Goal: Leave review/rating: Leave review/rating

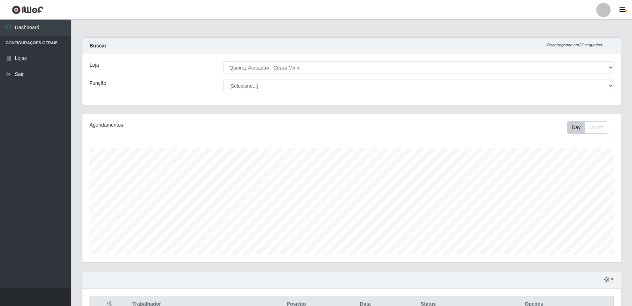
select select "465"
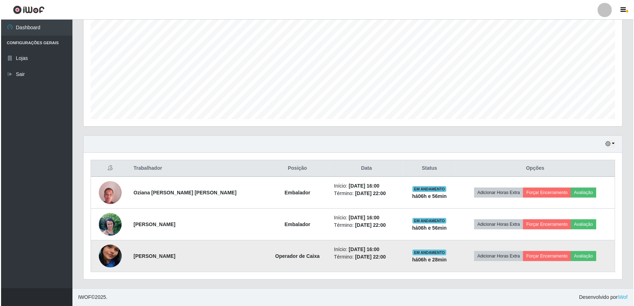
scroll to position [148, 539]
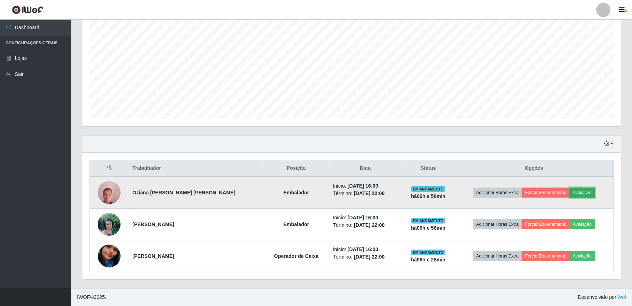
click at [573, 194] on button "Avaliação" at bounding box center [582, 193] width 25 height 10
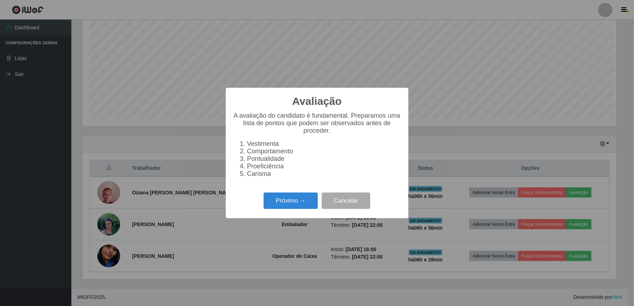
scroll to position [148, 534]
click at [296, 195] on div "Próximo → Cancelar" at bounding box center [317, 201] width 168 height 20
click at [295, 202] on button "Próximo →" at bounding box center [291, 201] width 54 height 17
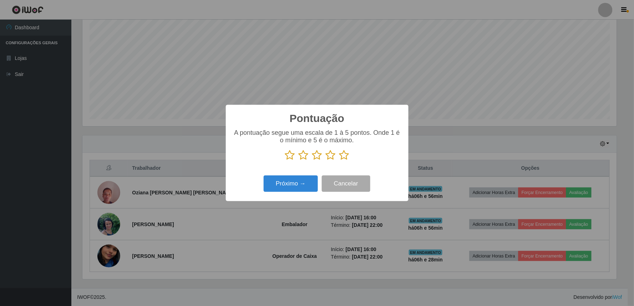
scroll to position [356722, 356336]
click at [341, 155] on icon at bounding box center [344, 155] width 10 height 11
click at [339, 161] on input "radio" at bounding box center [339, 161] width 0 height 0
click at [306, 182] on button "Próximo →" at bounding box center [291, 184] width 54 height 17
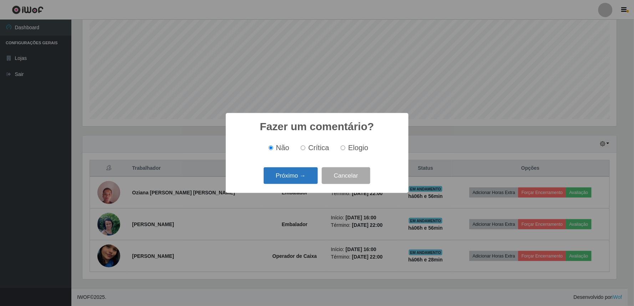
click at [306, 183] on button "Próximo →" at bounding box center [291, 175] width 54 height 17
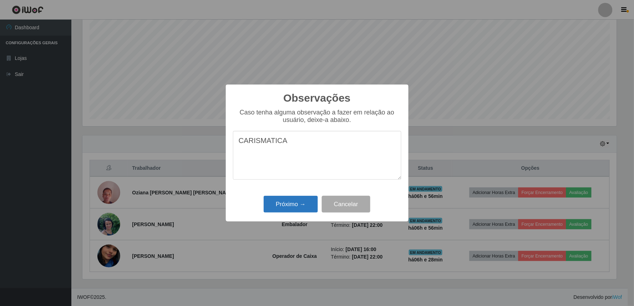
type textarea "CARISMATICA"
click at [288, 205] on button "Próximo →" at bounding box center [291, 204] width 54 height 17
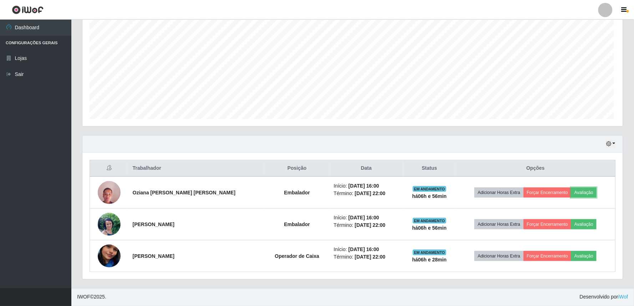
scroll to position [148, 539]
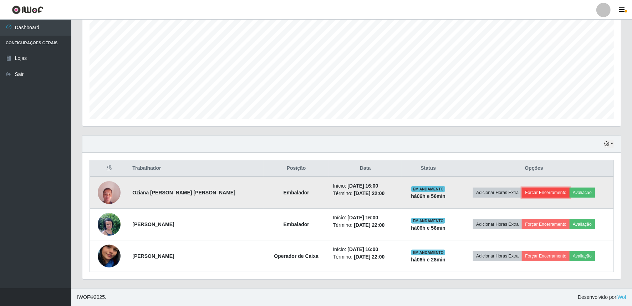
click at [527, 191] on button "Forçar Encerramento" at bounding box center [546, 193] width 48 height 10
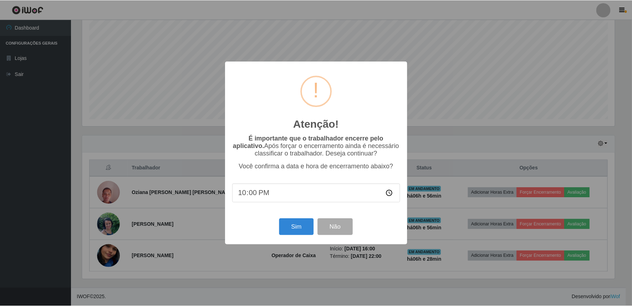
scroll to position [148, 534]
click at [298, 224] on button "Sim" at bounding box center [297, 227] width 35 height 17
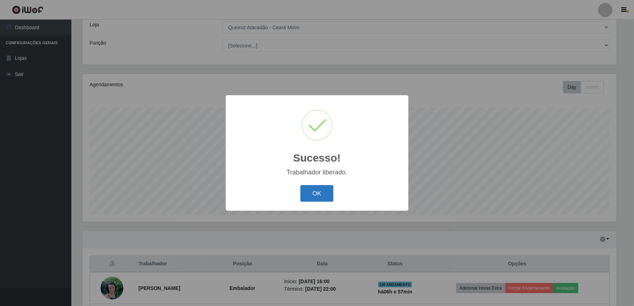
click at [329, 191] on button "OK" at bounding box center [316, 193] width 33 height 17
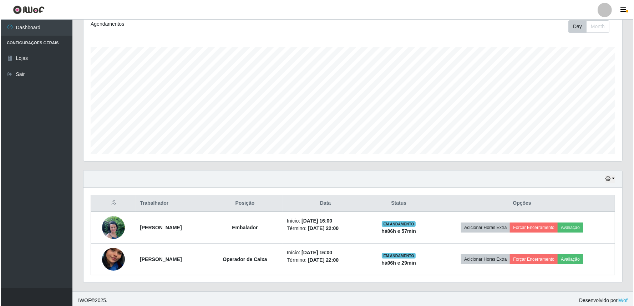
scroll to position [104, 0]
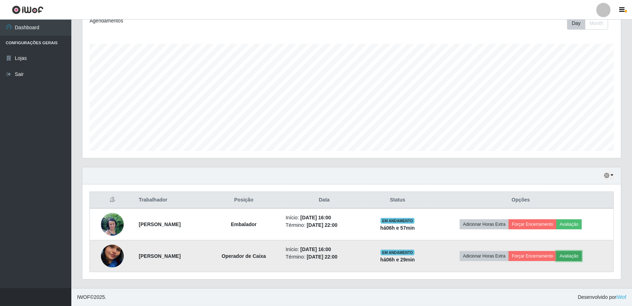
click at [573, 259] on button "Avaliação" at bounding box center [569, 256] width 25 height 10
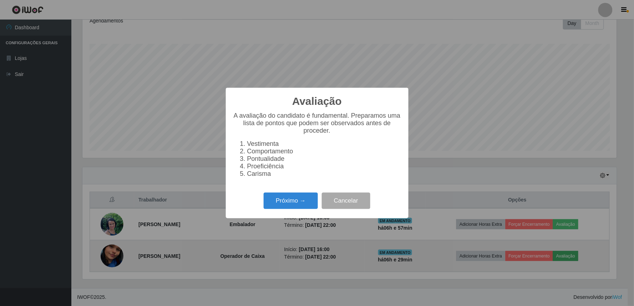
scroll to position [148, 534]
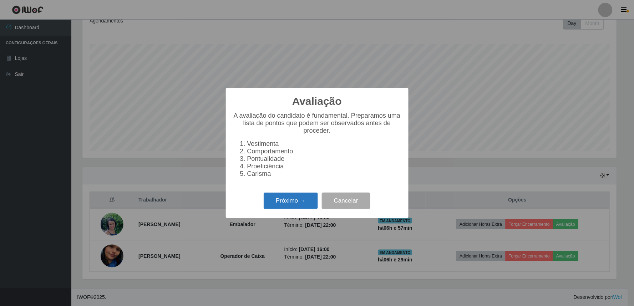
click at [311, 208] on button "Próximo →" at bounding box center [291, 201] width 54 height 17
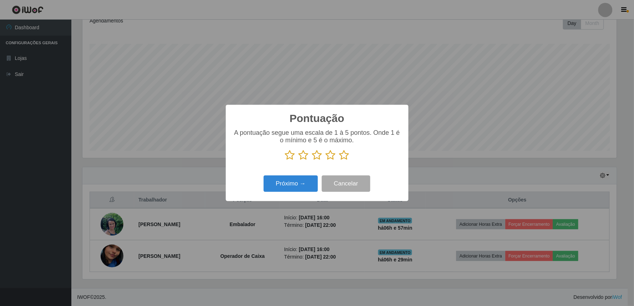
click at [342, 157] on icon at bounding box center [344, 155] width 10 height 11
click at [339, 161] on input "radio" at bounding box center [339, 161] width 0 height 0
click at [288, 180] on button "Próximo →" at bounding box center [291, 184] width 54 height 17
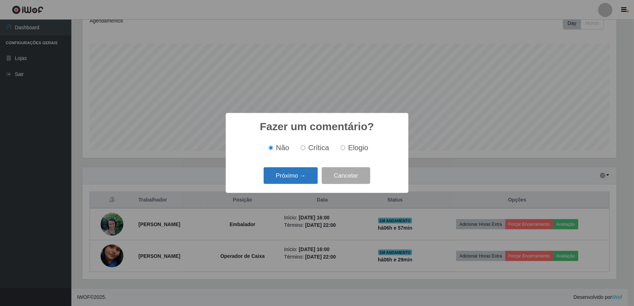
click at [292, 176] on button "Próximo →" at bounding box center [291, 175] width 54 height 17
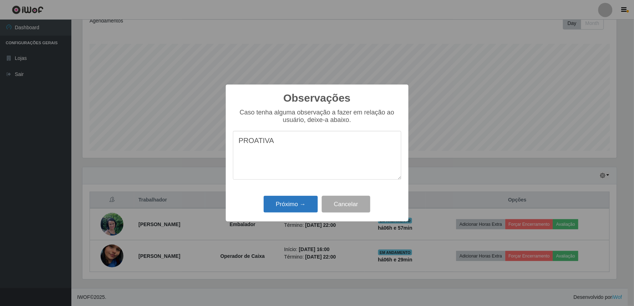
type textarea "PROATIVA"
click at [289, 205] on button "Próximo →" at bounding box center [291, 204] width 54 height 17
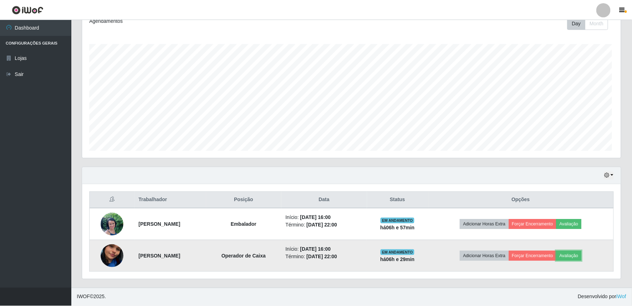
scroll to position [148, 539]
click at [538, 254] on button "Forçar Encerramento" at bounding box center [533, 256] width 48 height 10
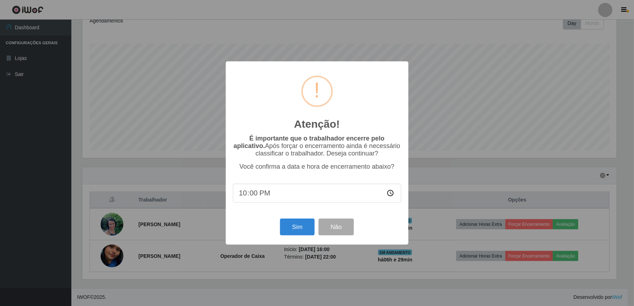
click at [264, 198] on input "22:00" at bounding box center [317, 193] width 168 height 19
click at [255, 196] on input "22:00" at bounding box center [317, 193] width 168 height 19
type input "22:20"
click at [256, 196] on input "22:20" at bounding box center [317, 193] width 168 height 19
drag, startPoint x: 284, startPoint y: 69, endPoint x: 266, endPoint y: 73, distance: 17.9
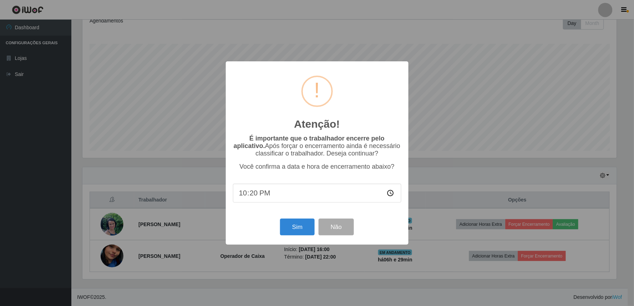
click at [266, 73] on div "Atenção! ×" at bounding box center [317, 102] width 168 height 66
click at [268, 194] on input "22:20" at bounding box center [317, 193] width 168 height 19
click at [306, 232] on button "Sim" at bounding box center [297, 227] width 35 height 17
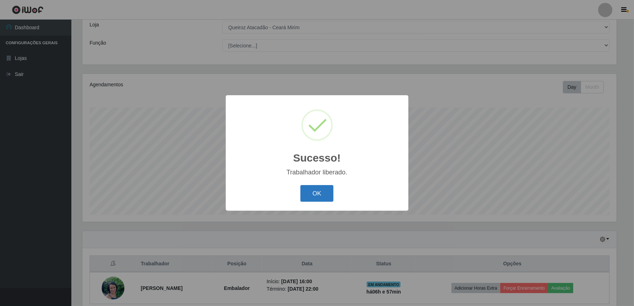
drag, startPoint x: 318, startPoint y: 191, endPoint x: 517, endPoint y: 251, distance: 207.6
click at [323, 192] on button "OK" at bounding box center [316, 193] width 33 height 17
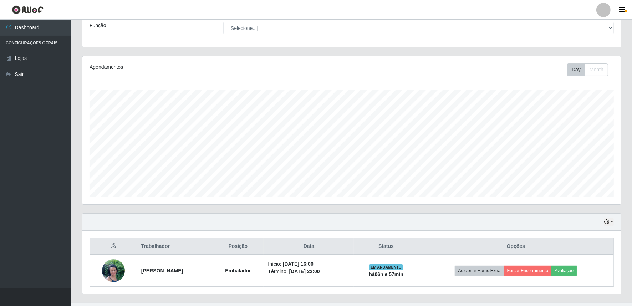
scroll to position [0, 0]
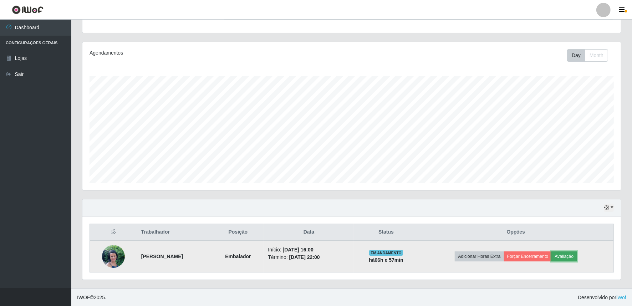
click at [566, 252] on button "Avaliação" at bounding box center [564, 257] width 25 height 10
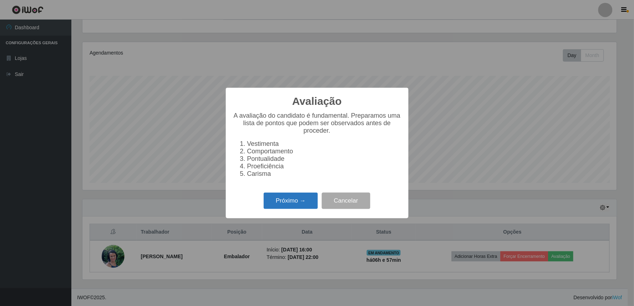
click at [294, 207] on button "Próximo →" at bounding box center [291, 201] width 54 height 17
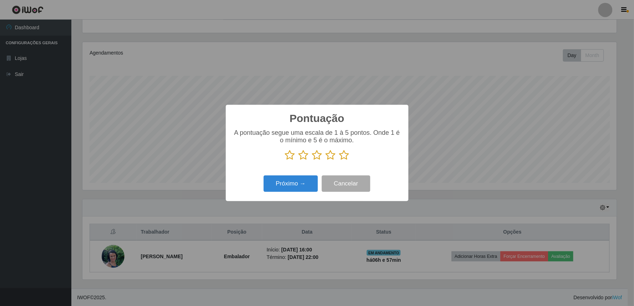
click at [348, 152] on icon at bounding box center [344, 155] width 10 height 11
click at [339, 161] on input "radio" at bounding box center [339, 161] width 0 height 0
click at [345, 159] on icon at bounding box center [344, 155] width 10 height 11
click at [339, 161] on input "radio" at bounding box center [339, 161] width 0 height 0
click at [287, 185] on button "Próximo →" at bounding box center [291, 184] width 54 height 17
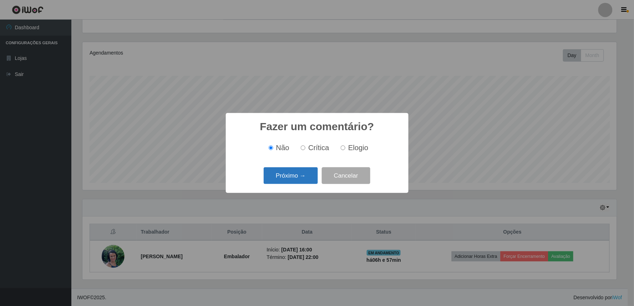
click at [289, 181] on button "Próximo →" at bounding box center [291, 175] width 54 height 17
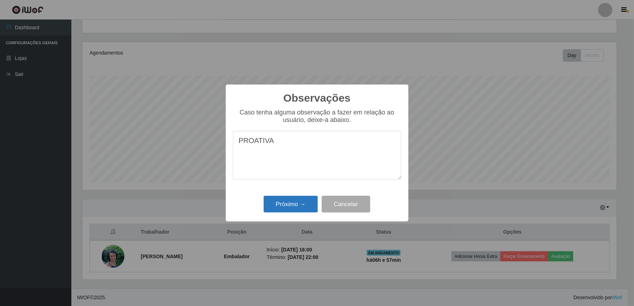
type textarea "PROATIVA"
click at [285, 208] on button "Próximo →" at bounding box center [291, 204] width 54 height 17
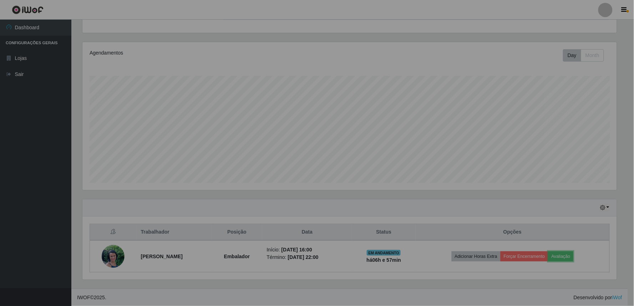
scroll to position [148, 539]
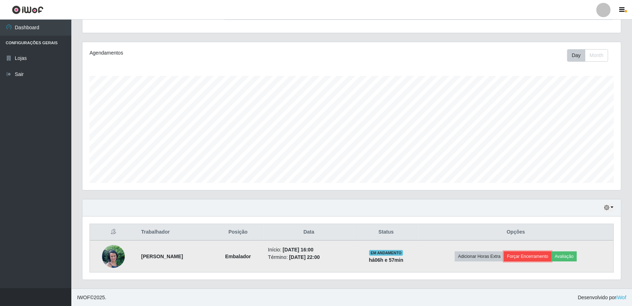
click at [536, 257] on button "Forçar Encerramento" at bounding box center [528, 257] width 48 height 10
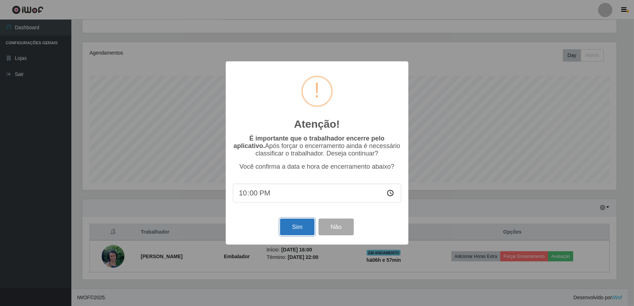
click at [302, 231] on button "Sim" at bounding box center [297, 227] width 35 height 17
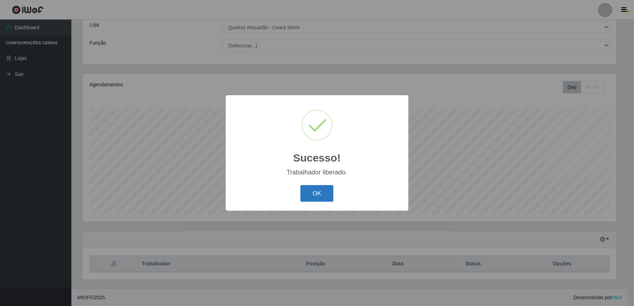
click at [318, 191] on button "OK" at bounding box center [316, 193] width 33 height 17
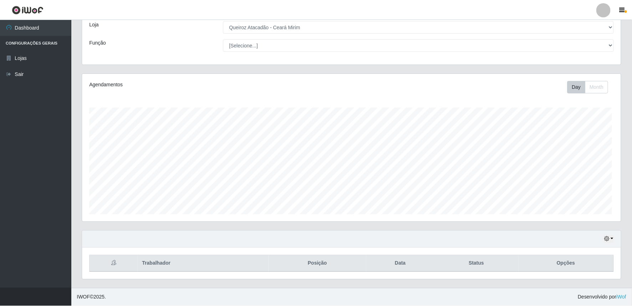
scroll to position [148, 539]
